Goal: Check status: Check status

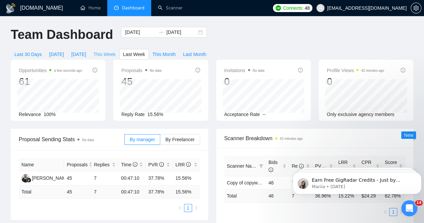
click at [116, 51] on span "This Week" at bounding box center [105, 54] width 22 height 7
type input "[DATE]"
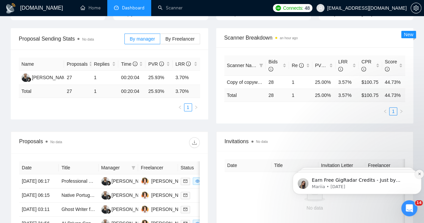
click at [419, 175] on icon "Dismiss notification" at bounding box center [419, 174] width 2 height 2
click at [419, 175] on icon "Dismiss notification" at bounding box center [420, 174] width 2 height 2
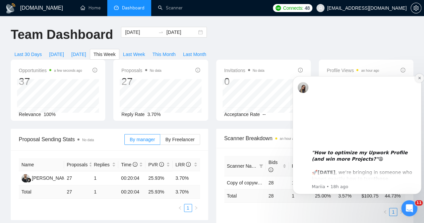
click at [419, 78] on icon "Dismiss notification" at bounding box center [420, 78] width 4 height 4
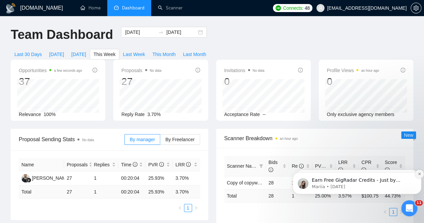
click at [420, 175] on icon "Dismiss notification" at bounding box center [420, 174] width 4 height 4
click at [418, 175] on icon "Dismiss notification" at bounding box center [420, 174] width 4 height 4
